Goal: Task Accomplishment & Management: Complete application form

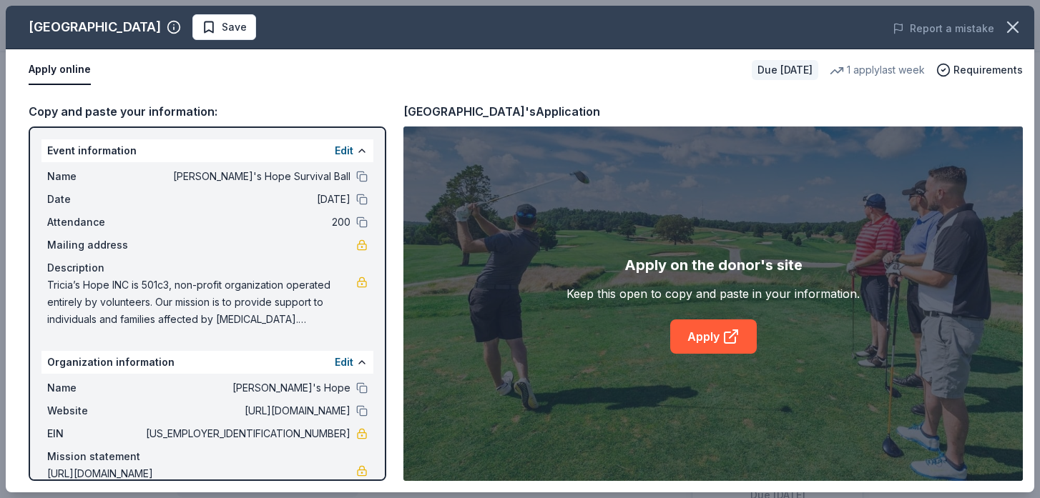
scroll to position [597, 0]
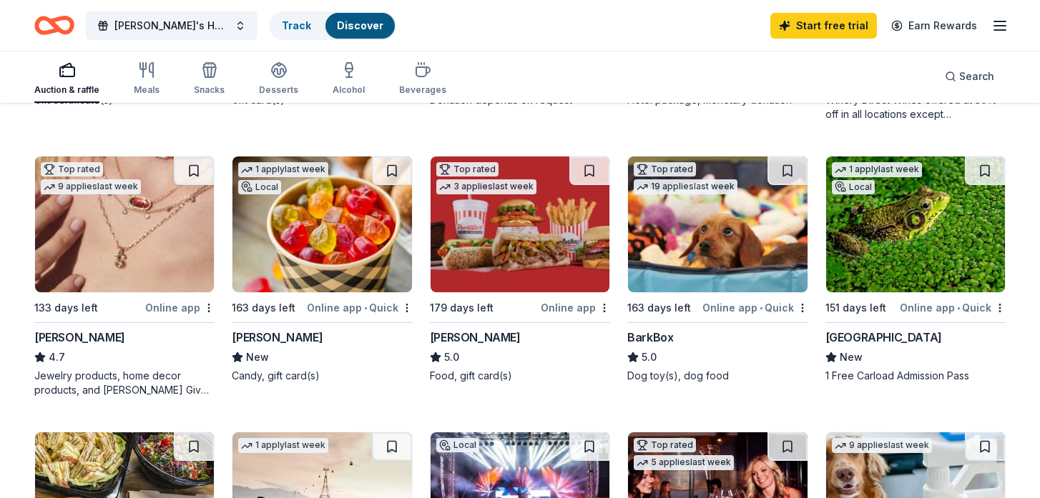
scroll to position [379, 0]
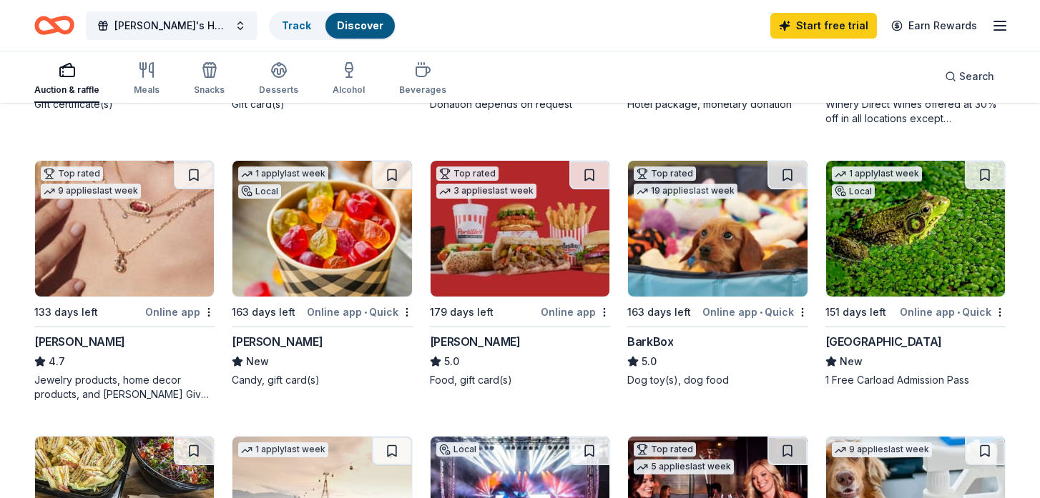
click at [857, 335] on div "[GEOGRAPHIC_DATA]" at bounding box center [883, 341] width 117 height 17
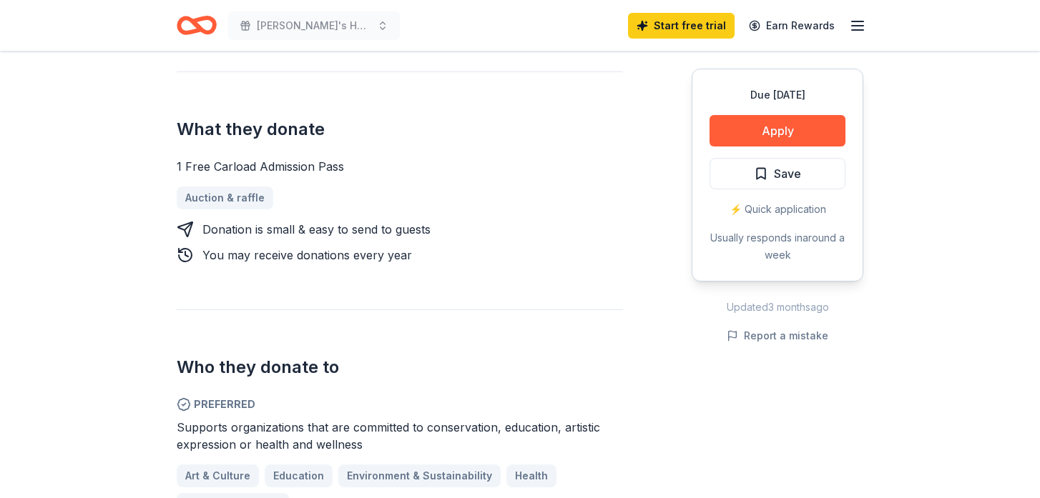
scroll to position [533, 0]
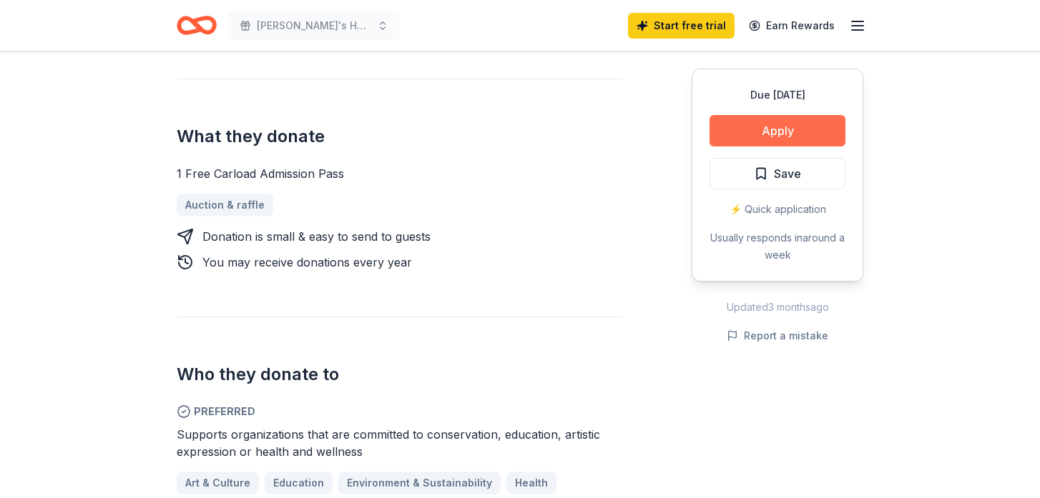
click at [794, 132] on button "Apply" at bounding box center [777, 130] width 136 height 31
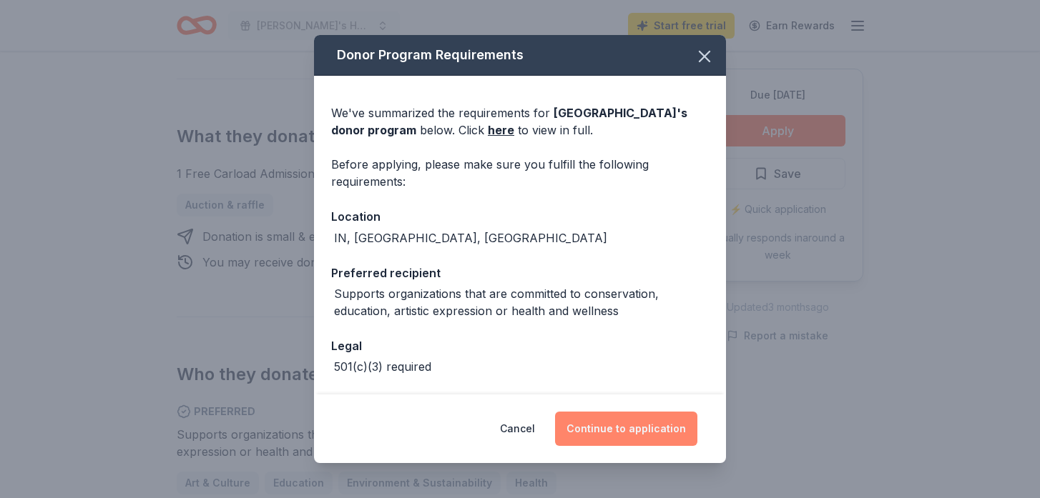
click at [646, 426] on button "Continue to application" at bounding box center [626, 429] width 142 height 34
